Goal: Find contact information: Find contact information

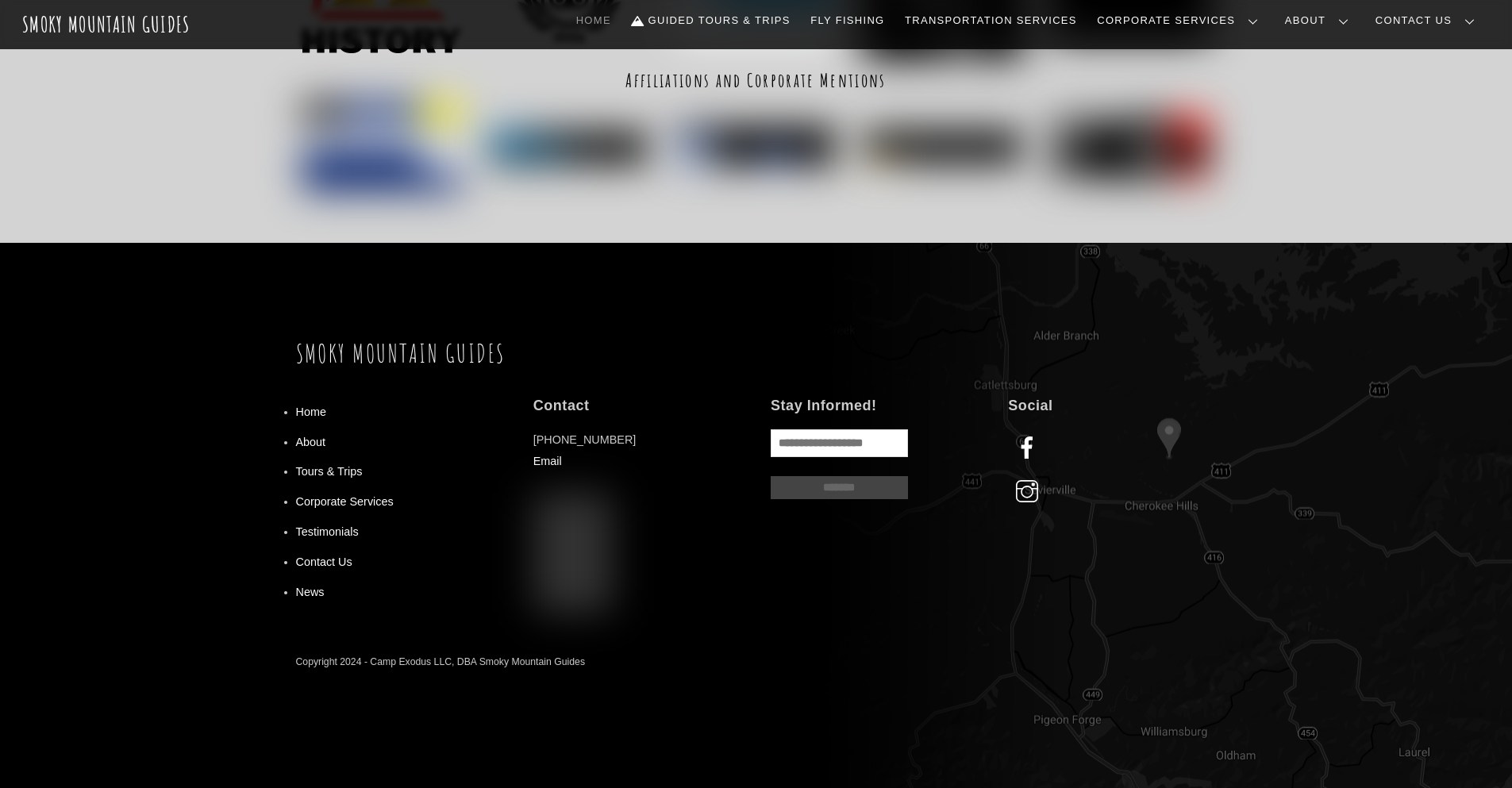
scroll to position [1926, 0]
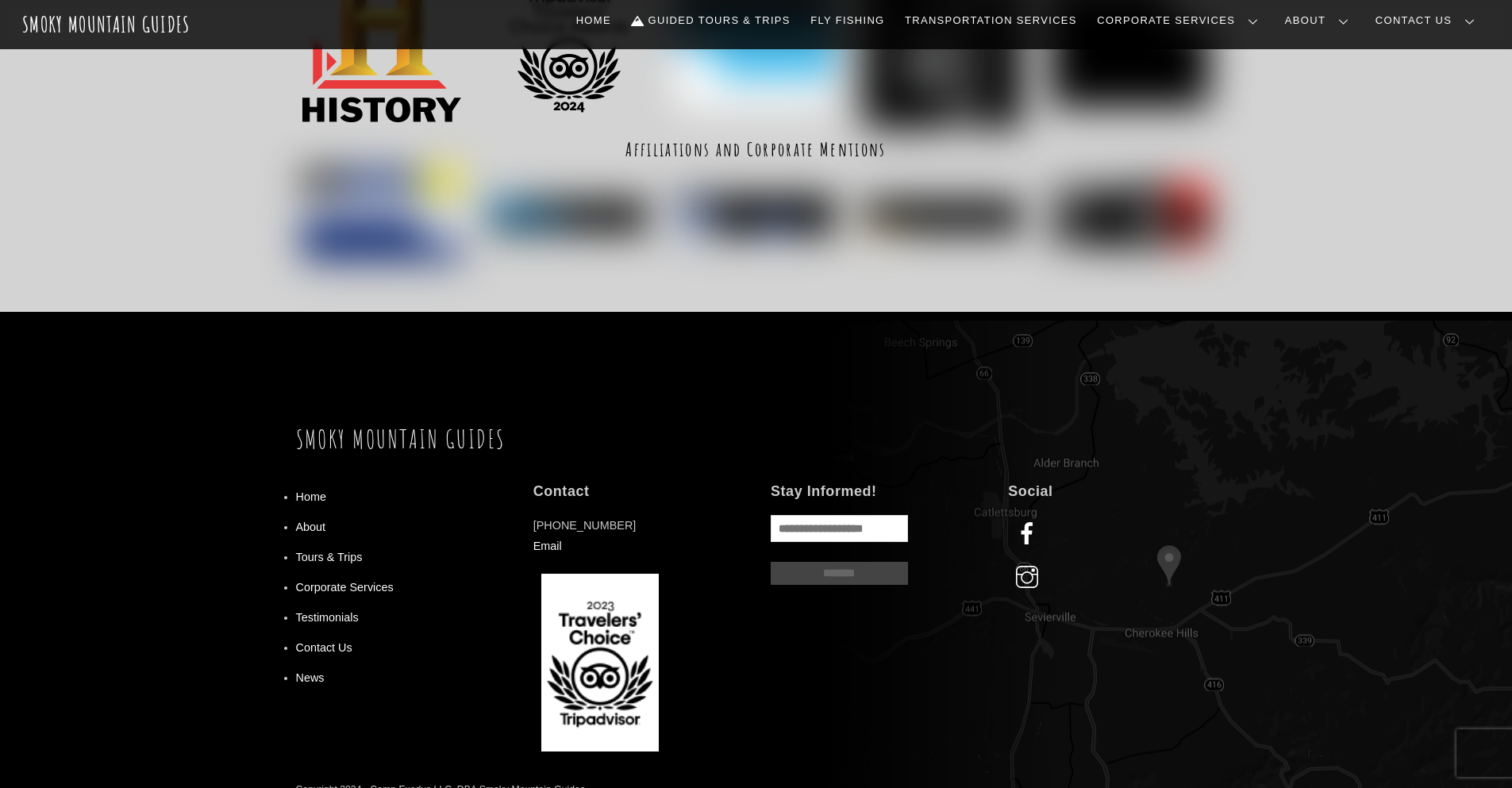
scroll to position [1206, 0]
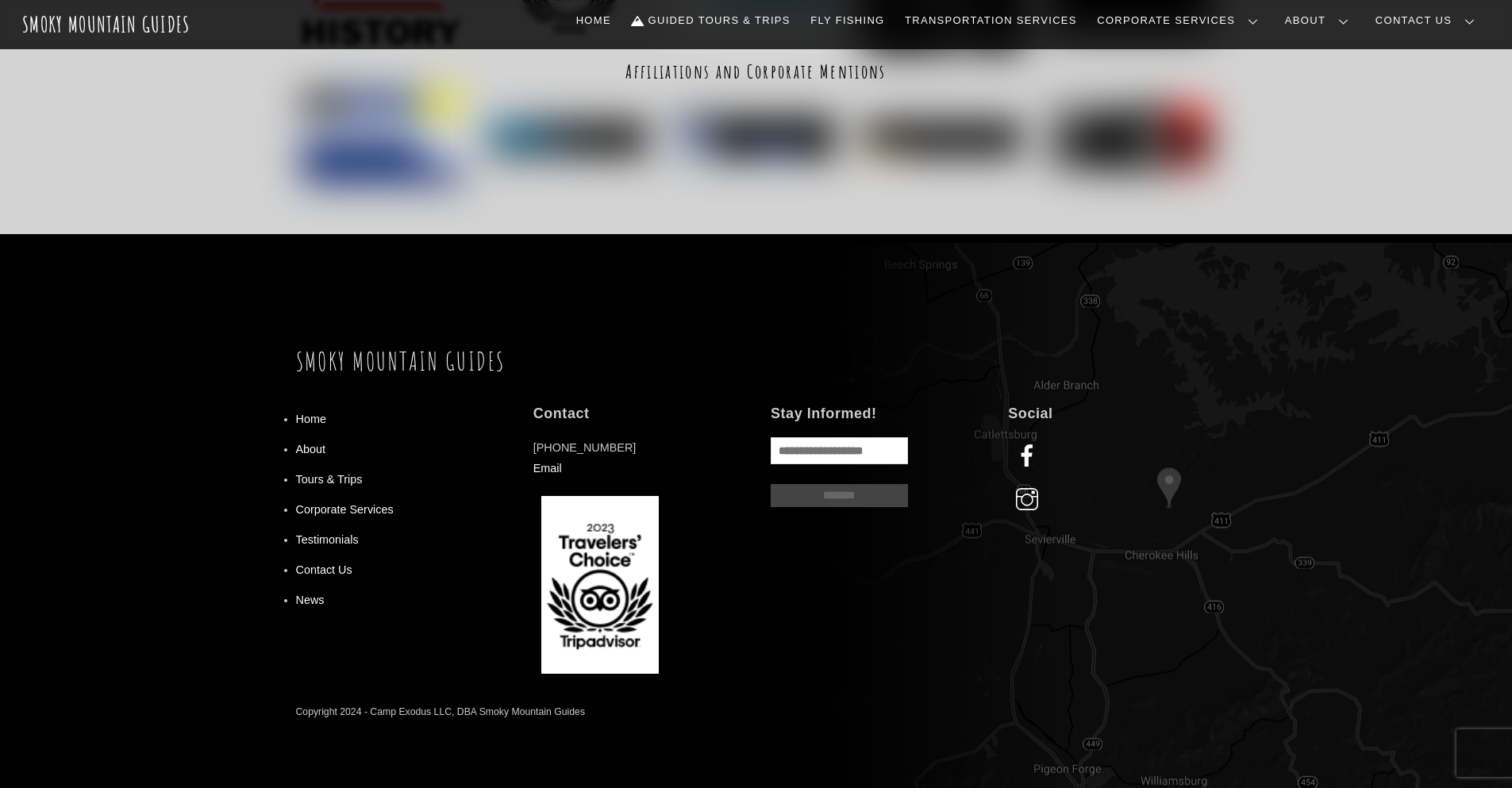
scroll to position [1206, 0]
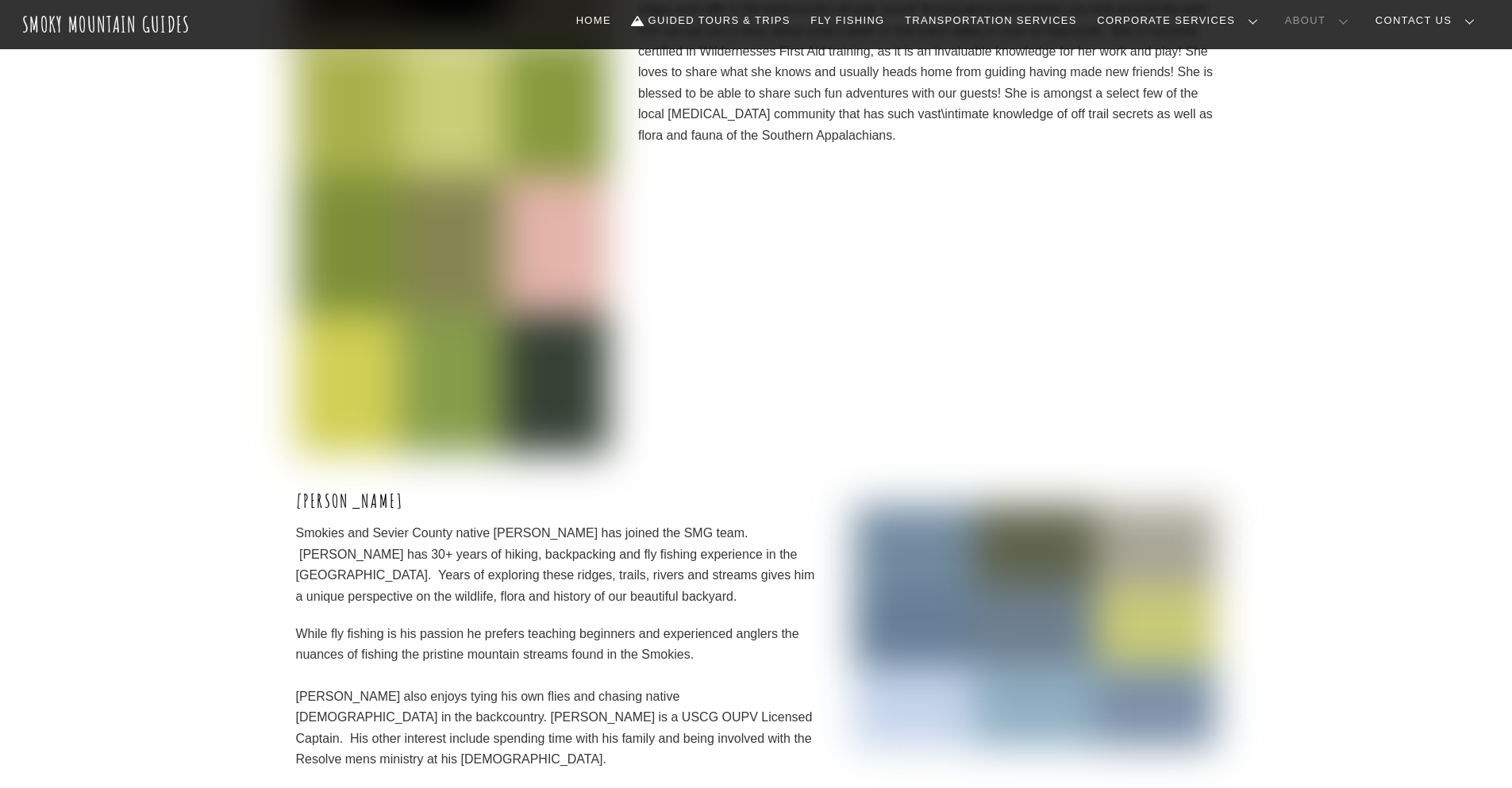
scroll to position [5699, 0]
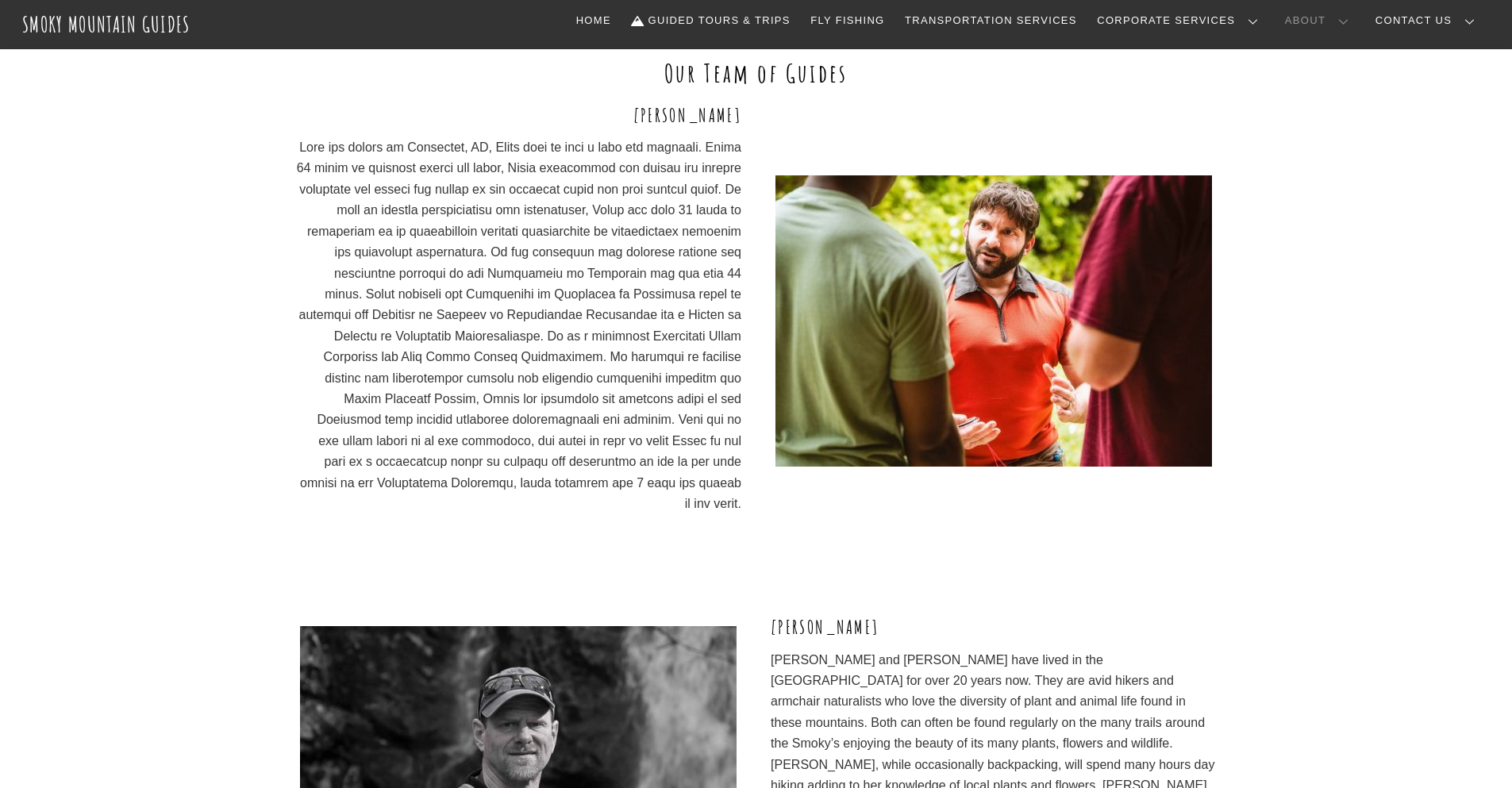
scroll to position [1312, 0]
